Goal: Transaction & Acquisition: Purchase product/service

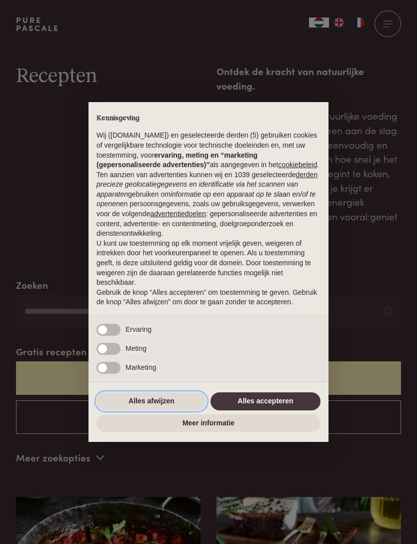
click at [164, 406] on button "Alles afwijzen" at bounding box center [152, 401] width 110 height 18
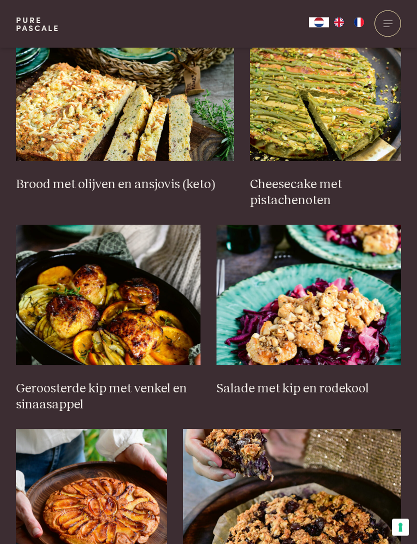
scroll to position [884, 0]
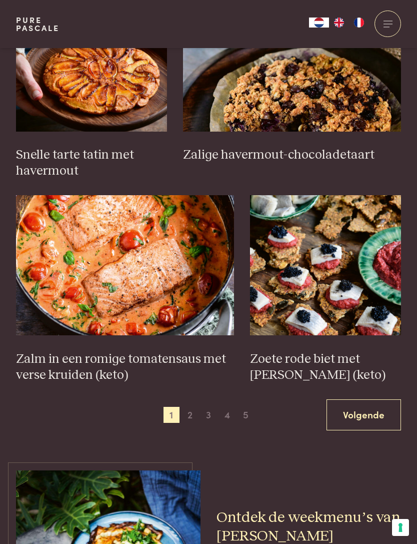
click at [370, 399] on link "Volgende" at bounding box center [364, 415] width 75 height 32
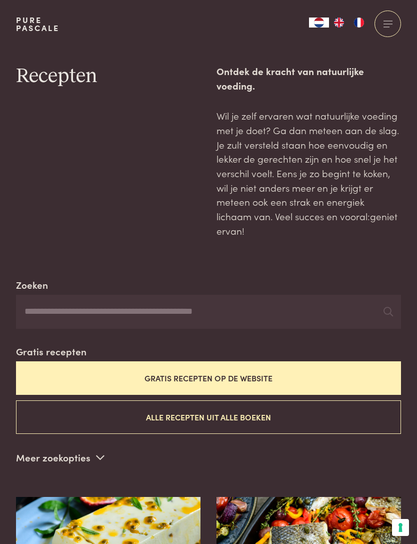
click at [391, 28] on div at bounding box center [388, 24] width 27 height 27
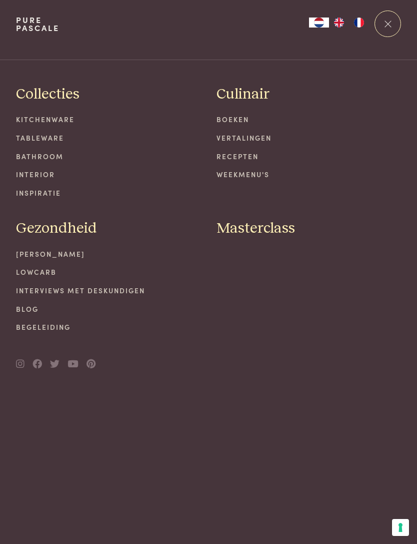
click at [235, 540] on div "Collecties Kitchenware Tableware Bathroom Interior Inspiratie Culinair Boeken V…" at bounding box center [208, 312] width 417 height 465
click at [234, 120] on link "Boeken" at bounding box center [309, 119] width 185 height 11
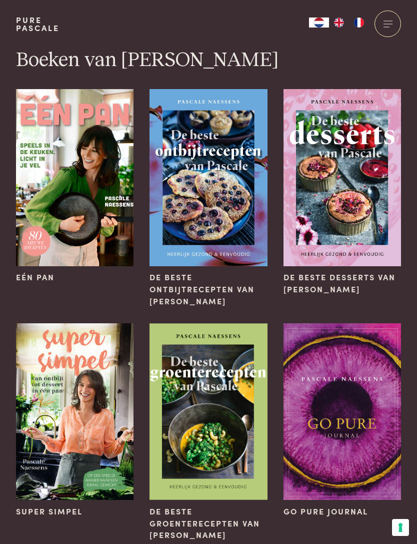
click at [74, 412] on img at bounding box center [75, 411] width 118 height 177
